Goal: Task Accomplishment & Management: Manage account settings

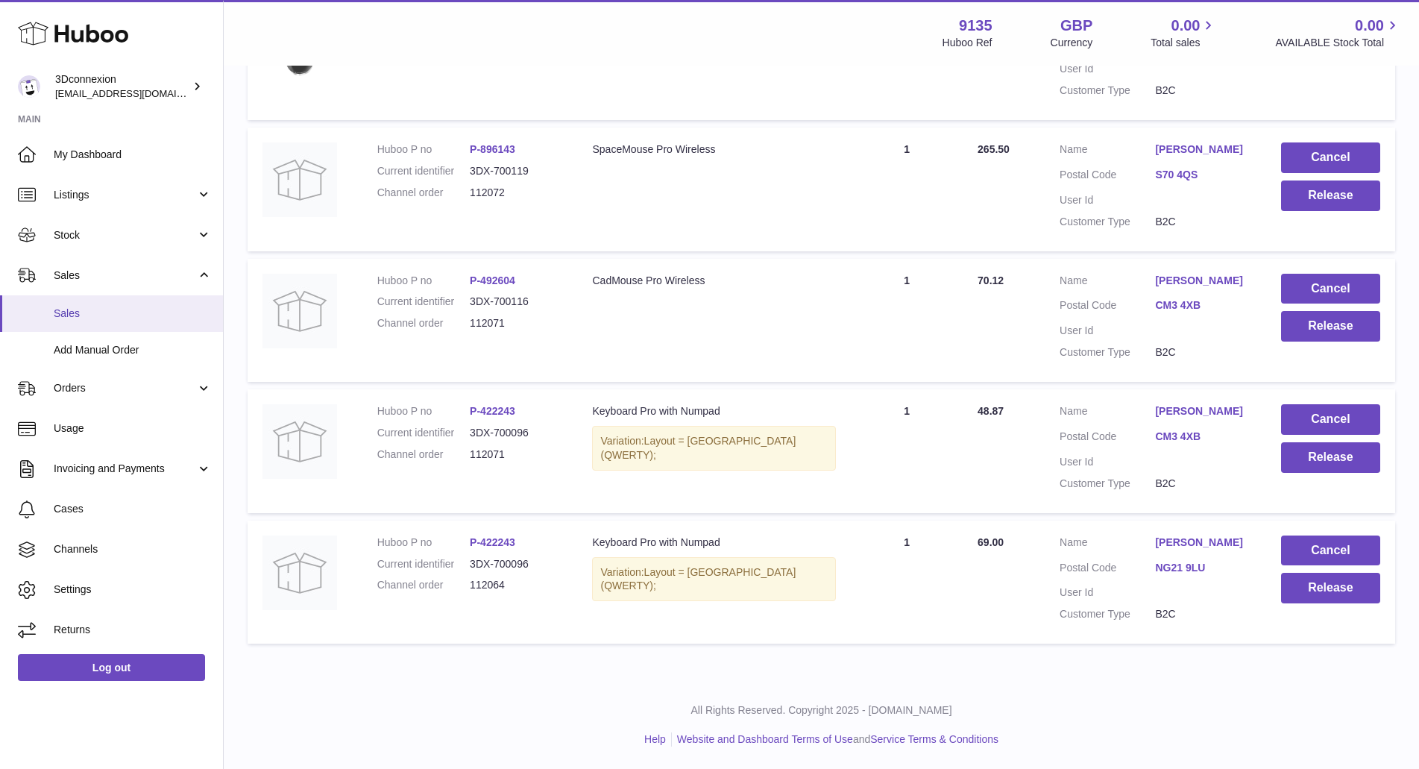
click at [101, 318] on span "Sales" at bounding box center [133, 314] width 158 height 14
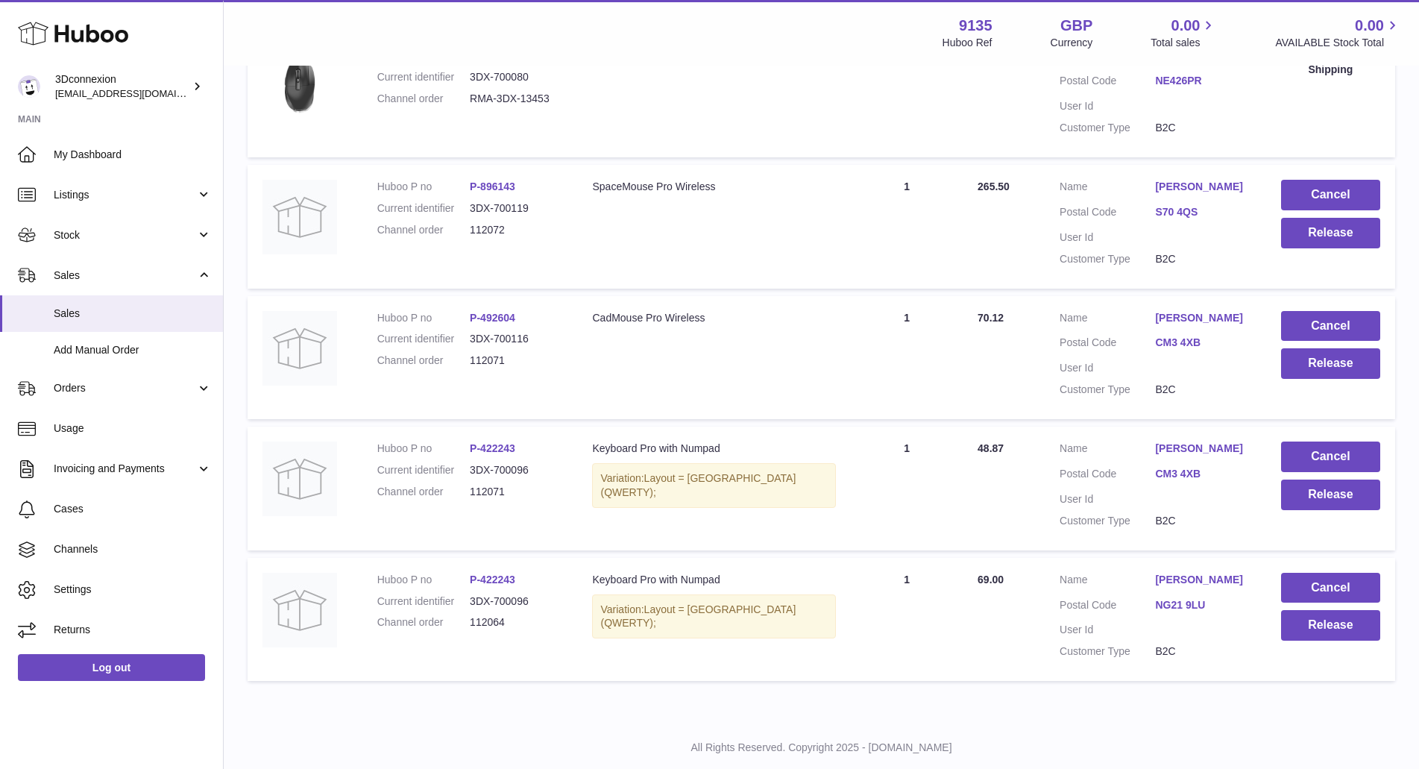
scroll to position [373, 0]
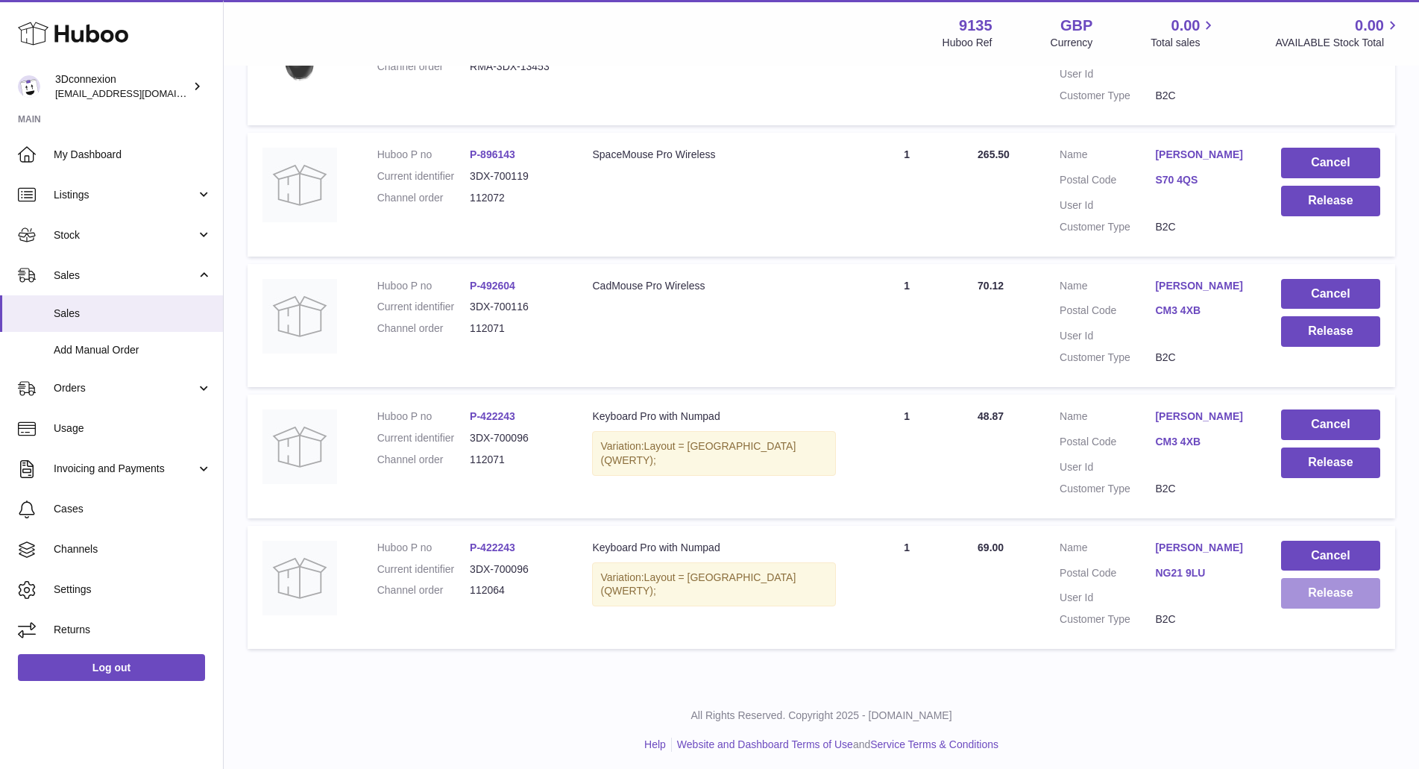
click at [1305, 591] on button "Release" at bounding box center [1330, 593] width 99 height 31
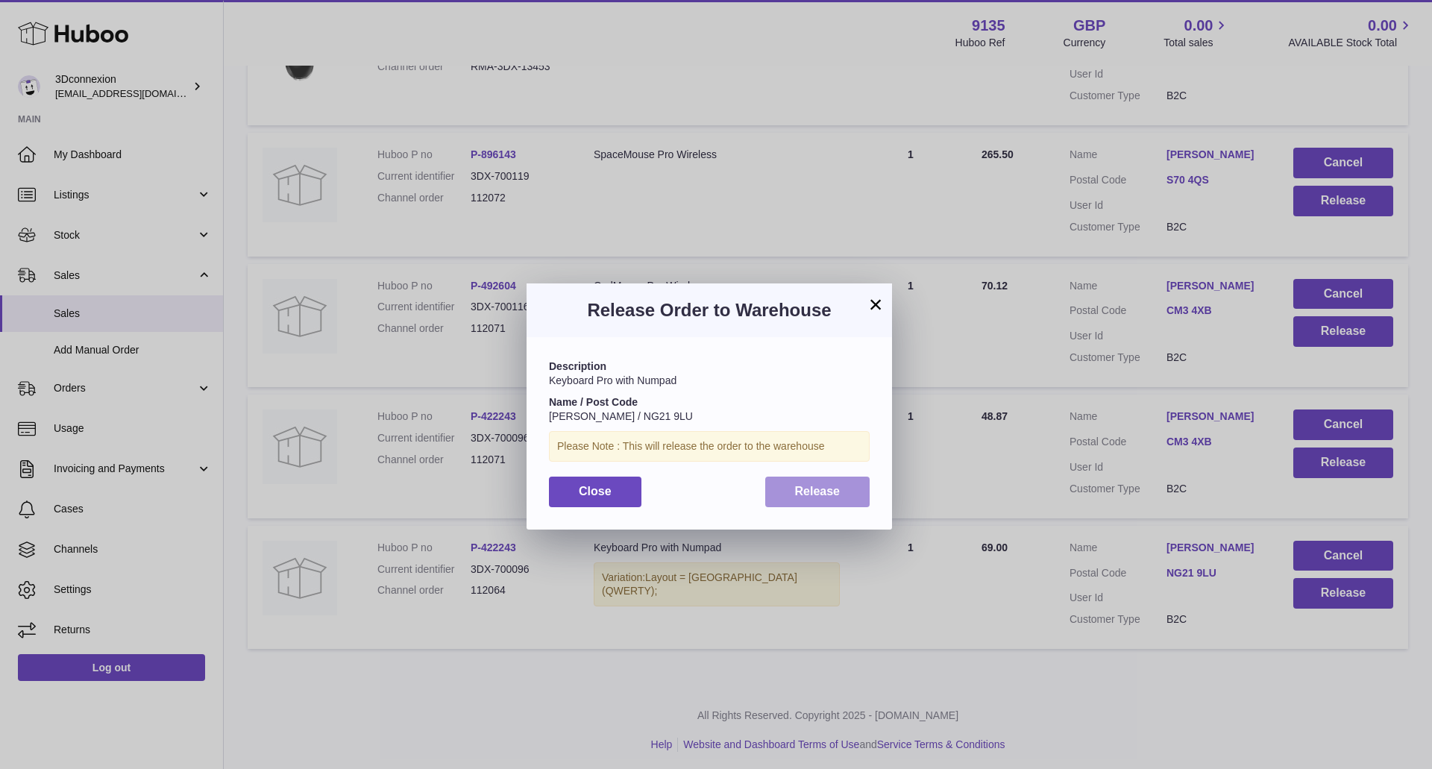
click at [814, 489] on span "Release" at bounding box center [817, 491] width 45 height 13
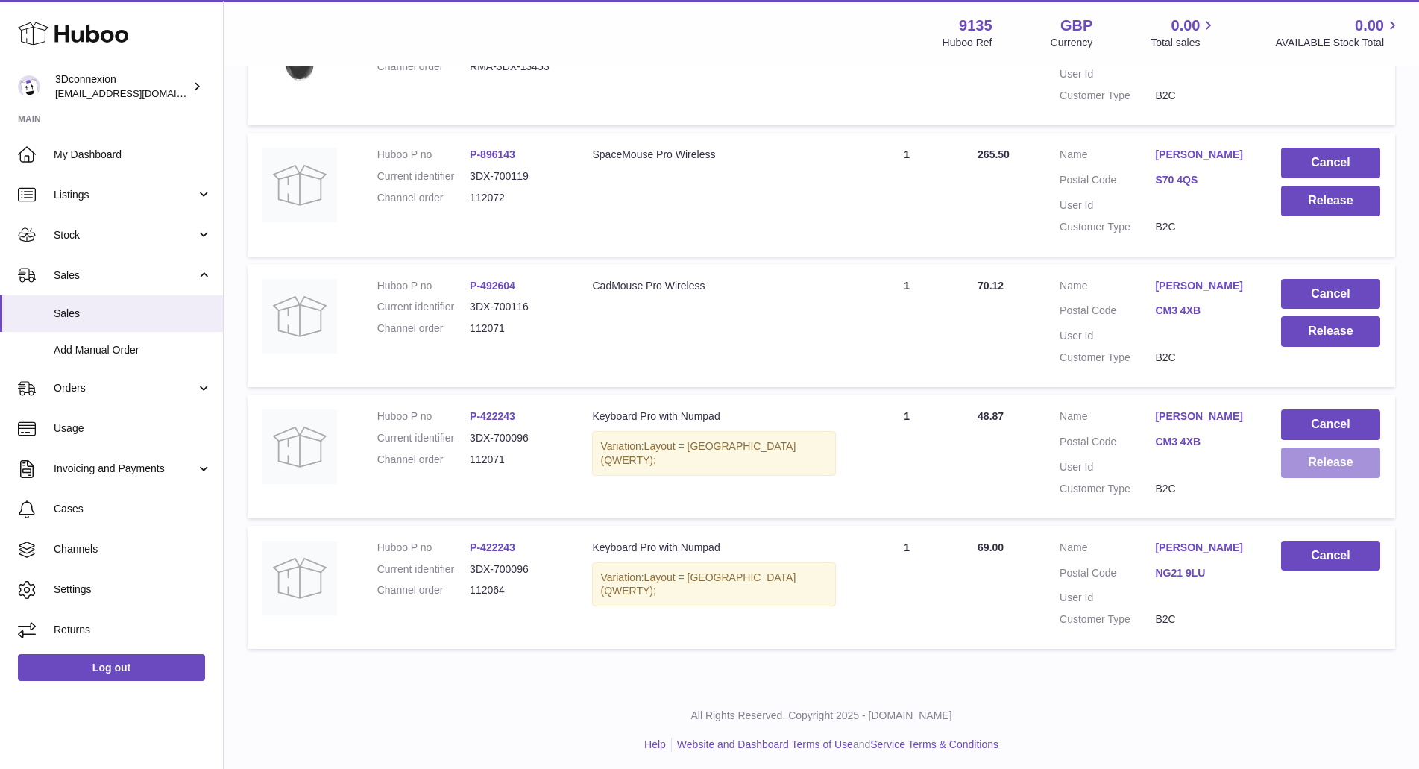
click at [1345, 468] on button "Release" at bounding box center [1330, 463] width 99 height 31
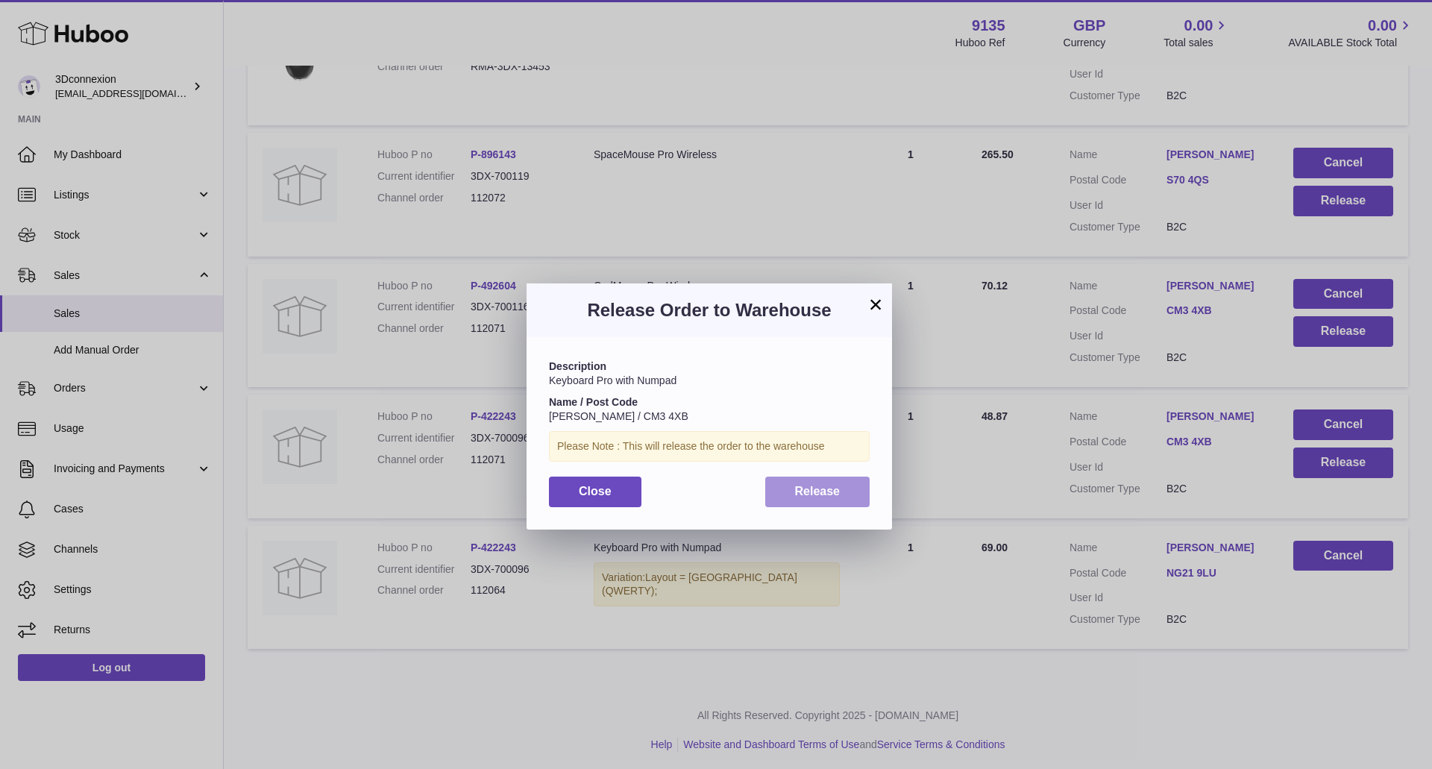
click at [838, 496] on button "Release" at bounding box center [817, 492] width 105 height 31
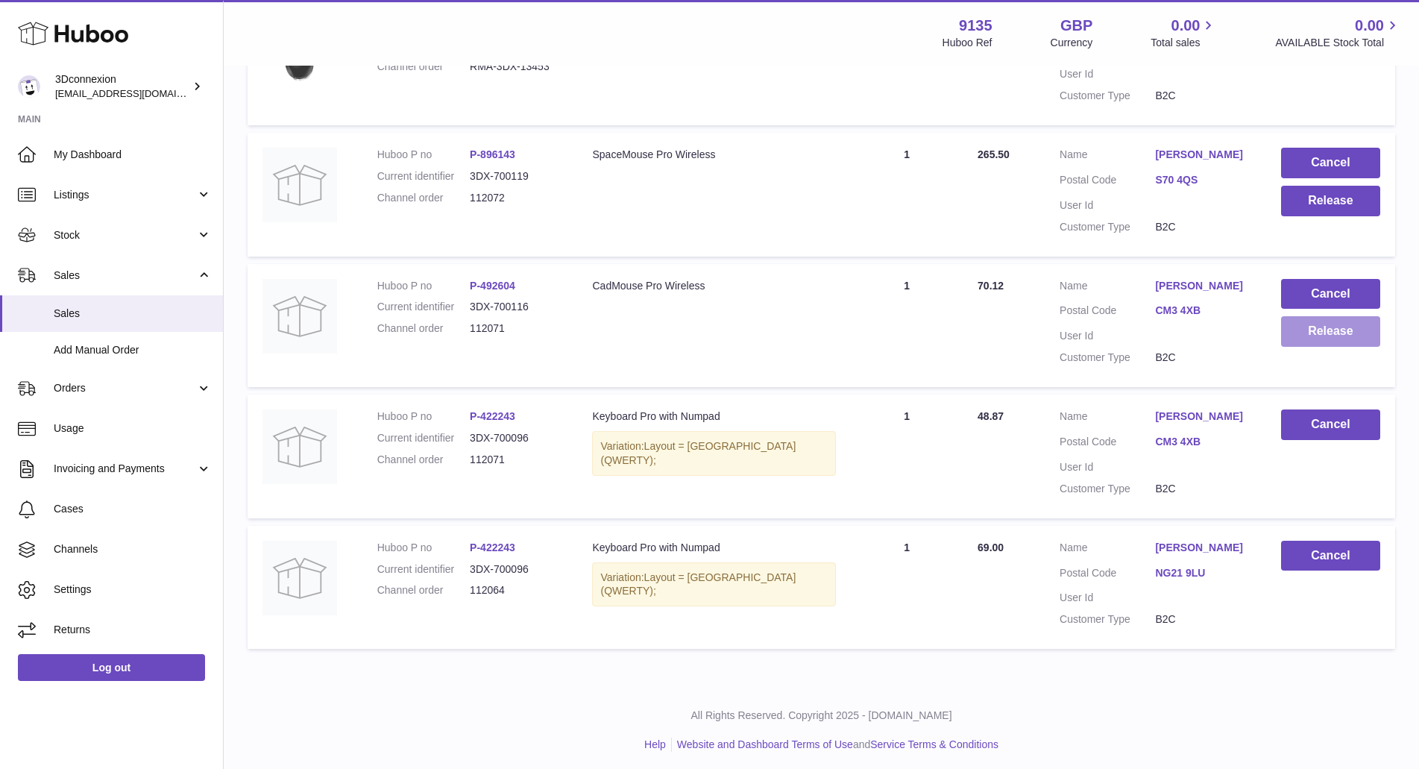
click at [1338, 336] on button "Release" at bounding box center [1330, 331] width 99 height 31
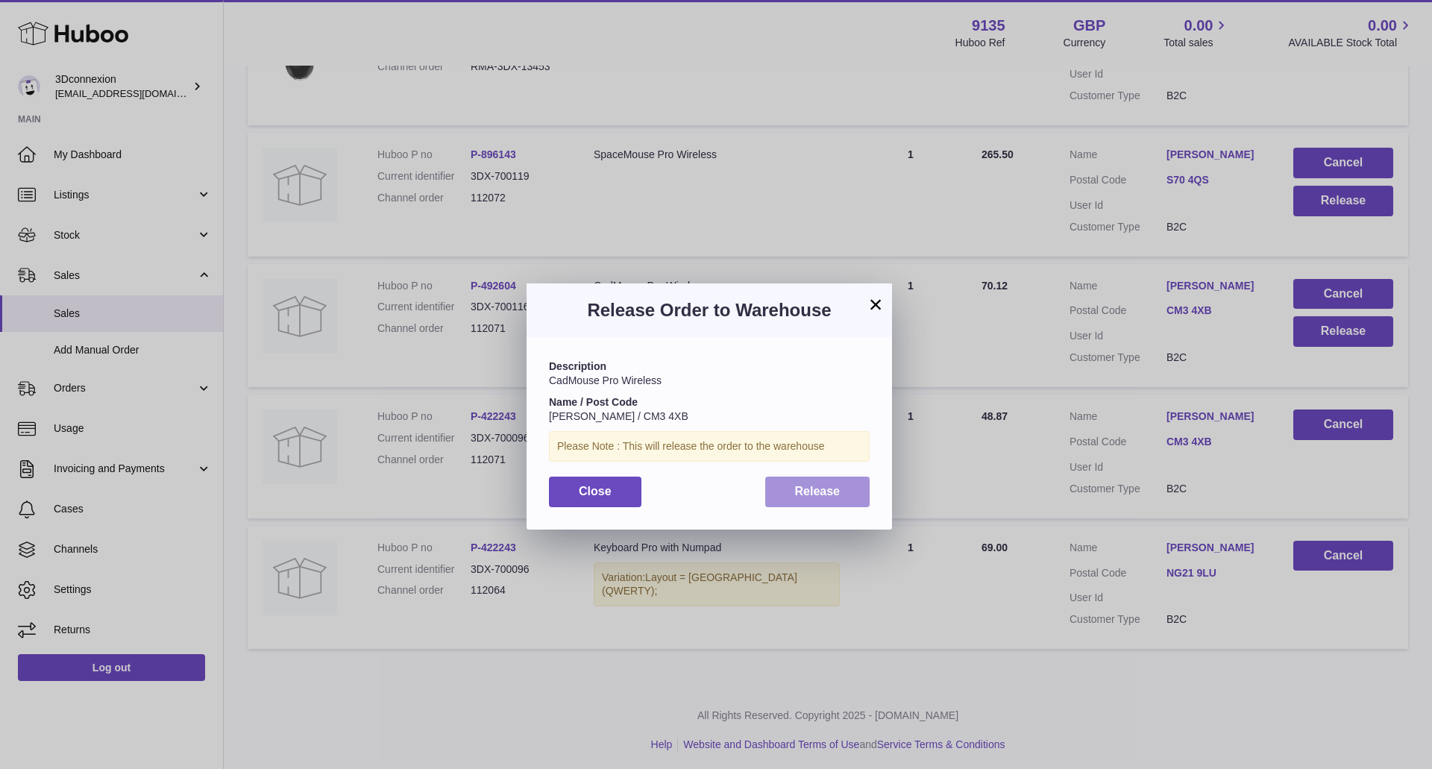
click at [838, 491] on span "Release" at bounding box center [817, 491] width 45 height 13
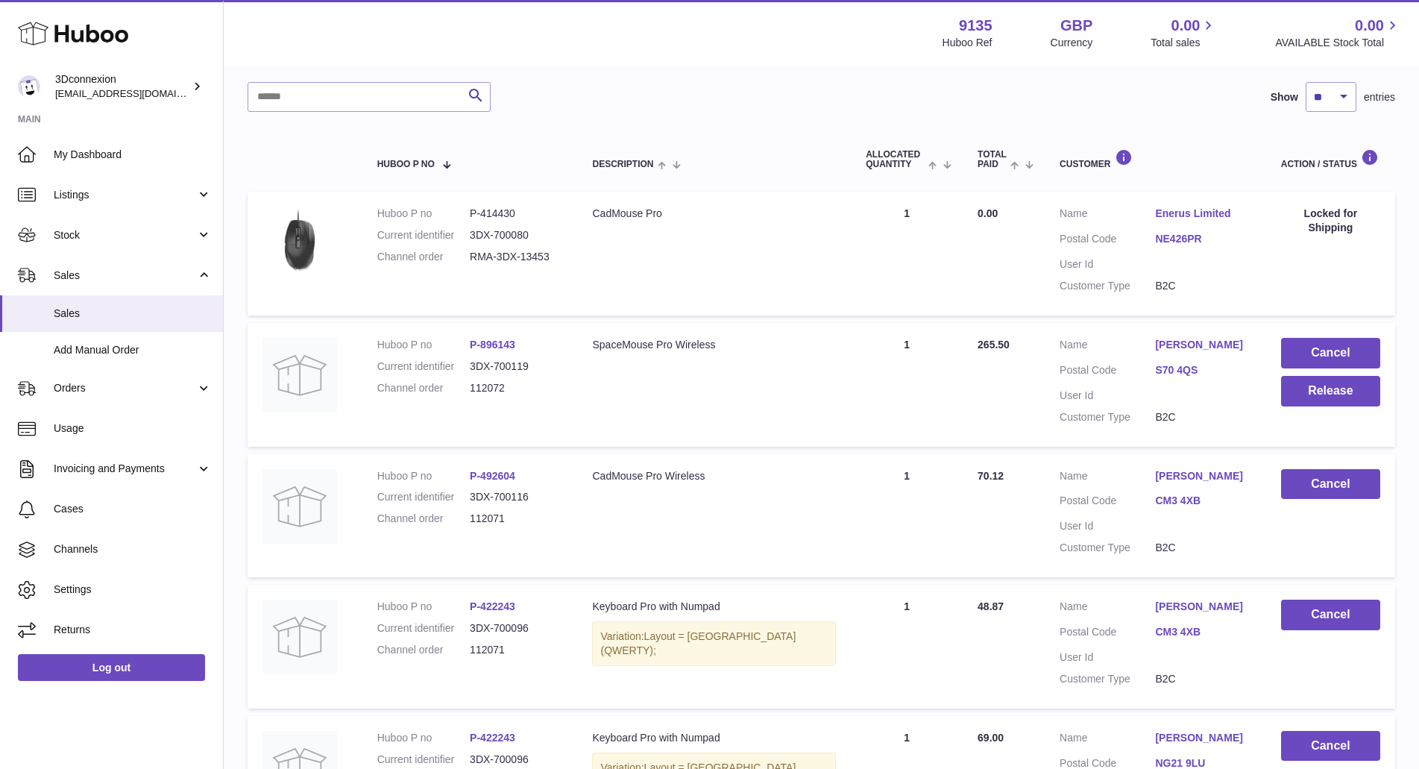
scroll to position [149, 0]
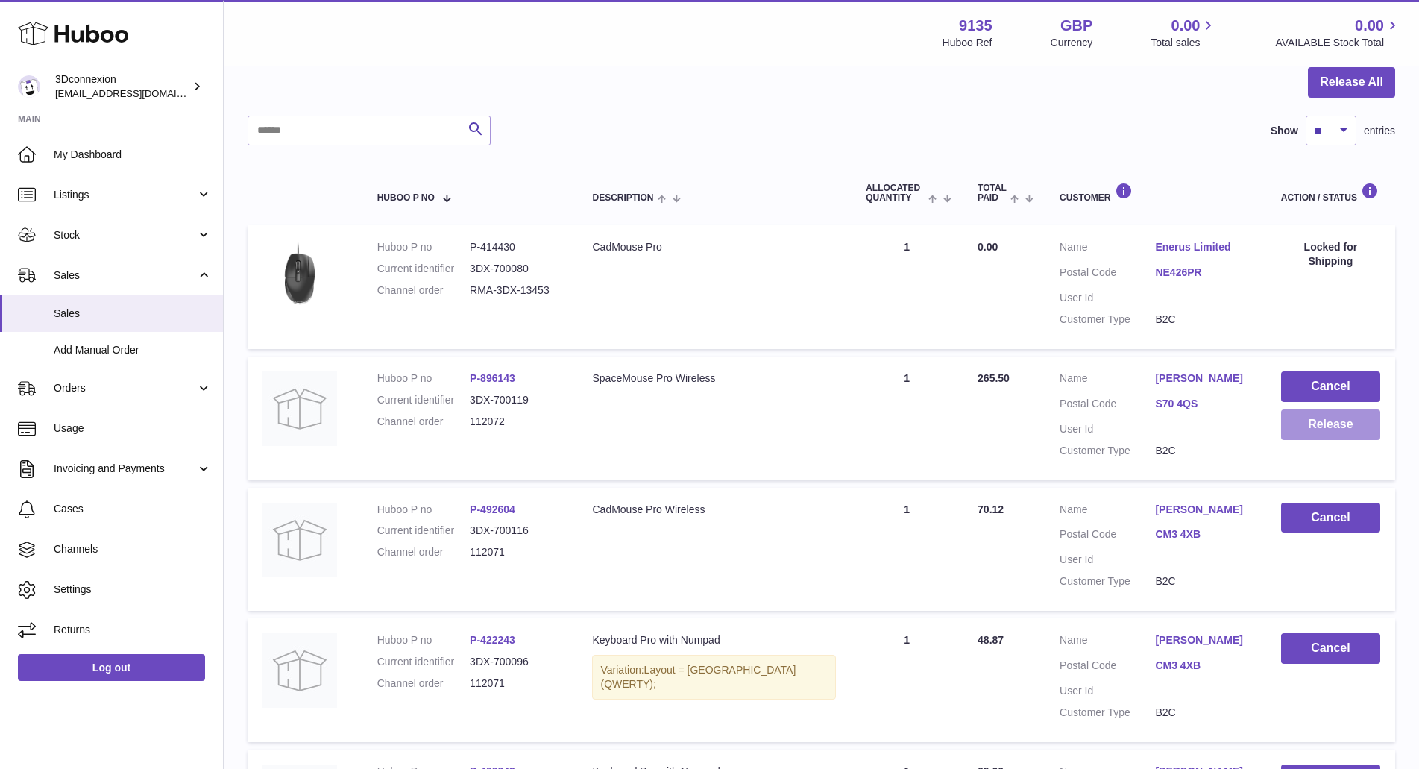
click at [1308, 422] on button "Release" at bounding box center [1330, 424] width 99 height 31
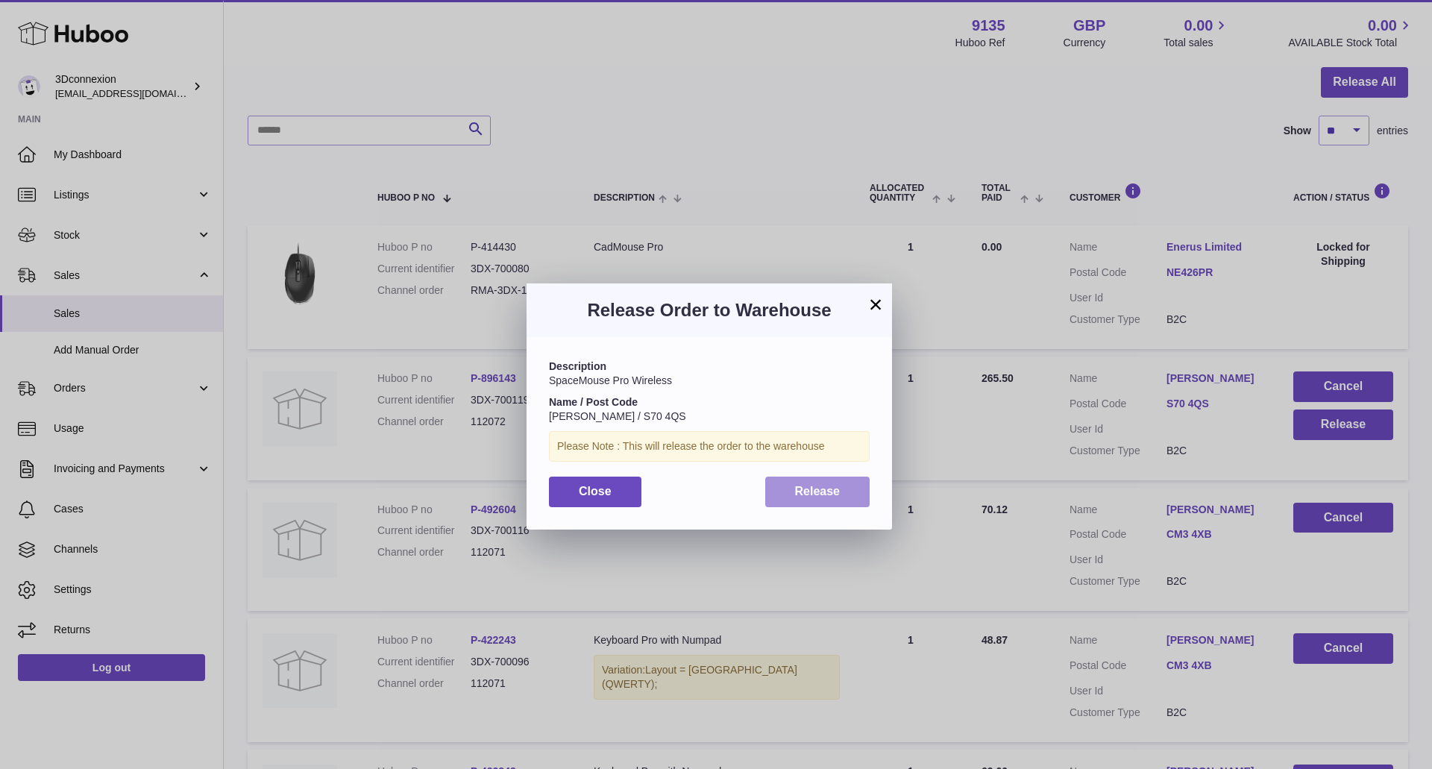
click at [820, 486] on span "Release" at bounding box center [817, 491] width 45 height 13
